Goal: Information Seeking & Learning: Learn about a topic

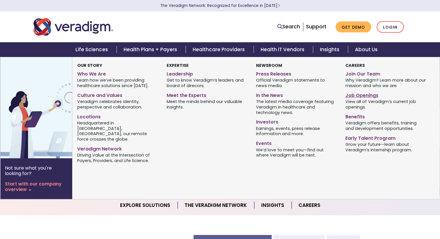
drag, startPoint x: 0, startPoint y: 0, endPoint x: 356, endPoint y: 97, distance: 369.5
click at [356, 97] on link "Job Openings" at bounding box center [385, 94] width 81 height 8
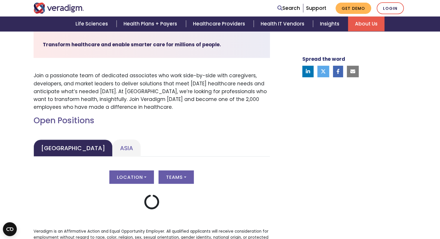
scroll to position [182, 0]
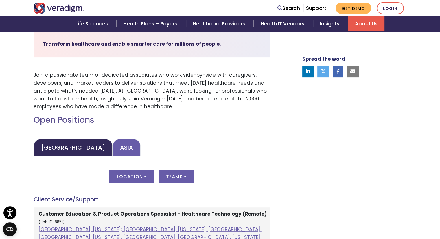
click at [113, 147] on link "Asia" at bounding box center [127, 147] width 28 height 17
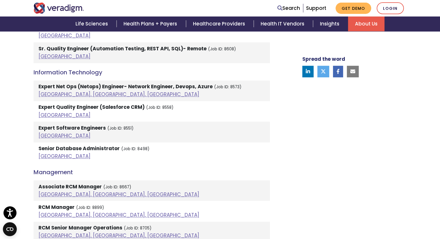
scroll to position [643, 0]
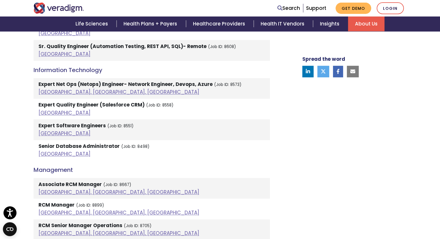
click at [66, 201] on strong "RCM Manager" at bounding box center [56, 204] width 36 height 7
click at [56, 209] on link "Vadodara, Gujarat, India" at bounding box center [118, 212] width 161 height 7
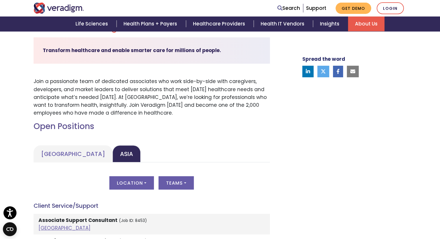
scroll to position [130, 0]
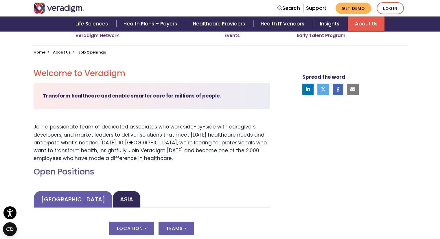
click at [64, 197] on link "United States" at bounding box center [73, 199] width 79 height 17
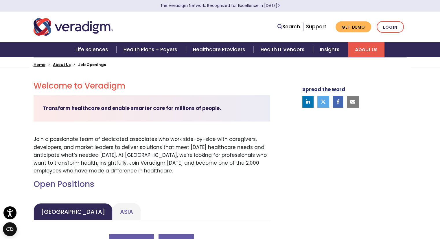
scroll to position [0, 0]
